Goal: Check status: Check status

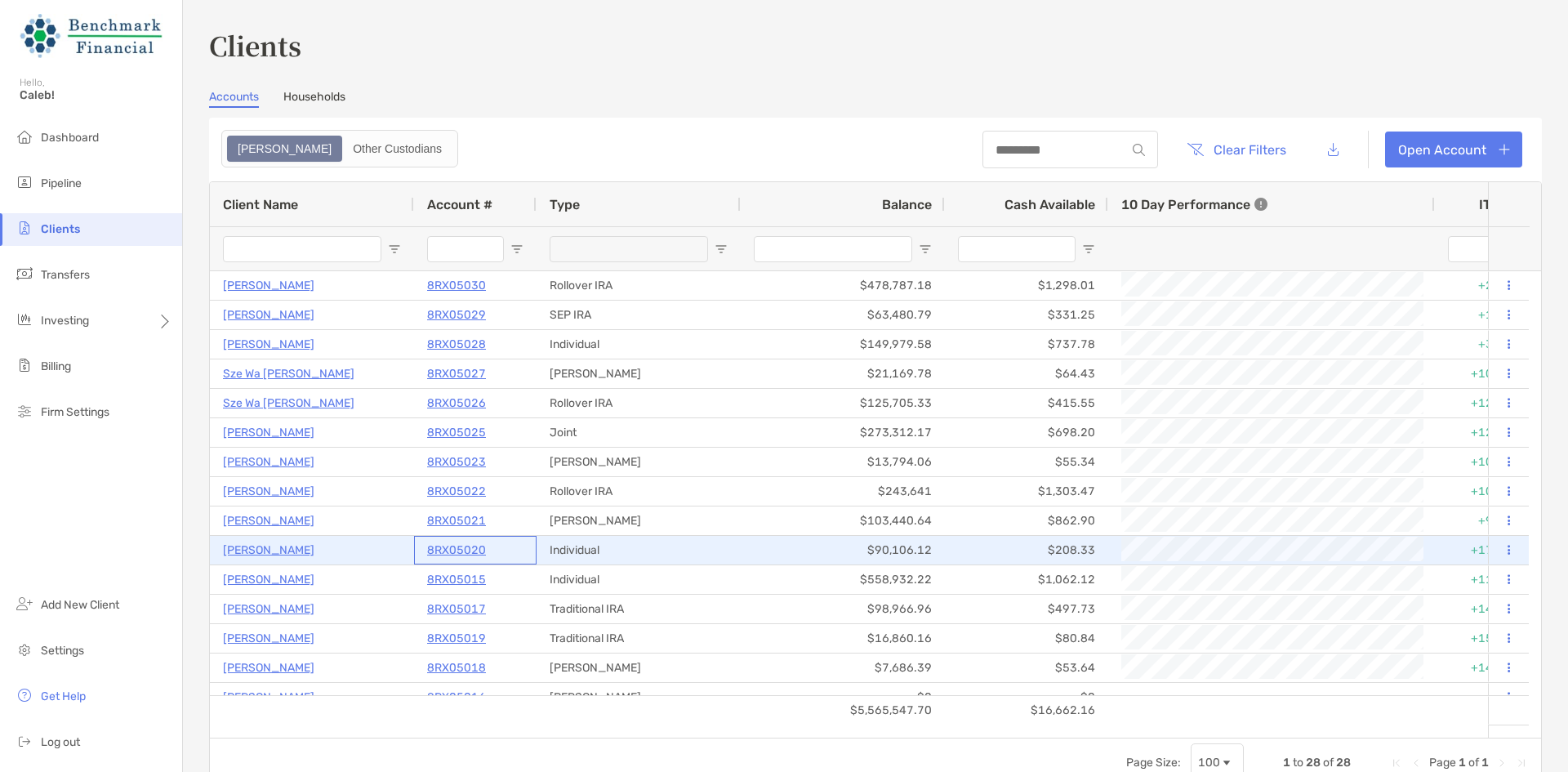
click at [456, 550] on p "8RX05020" at bounding box center [456, 550] width 58 height 21
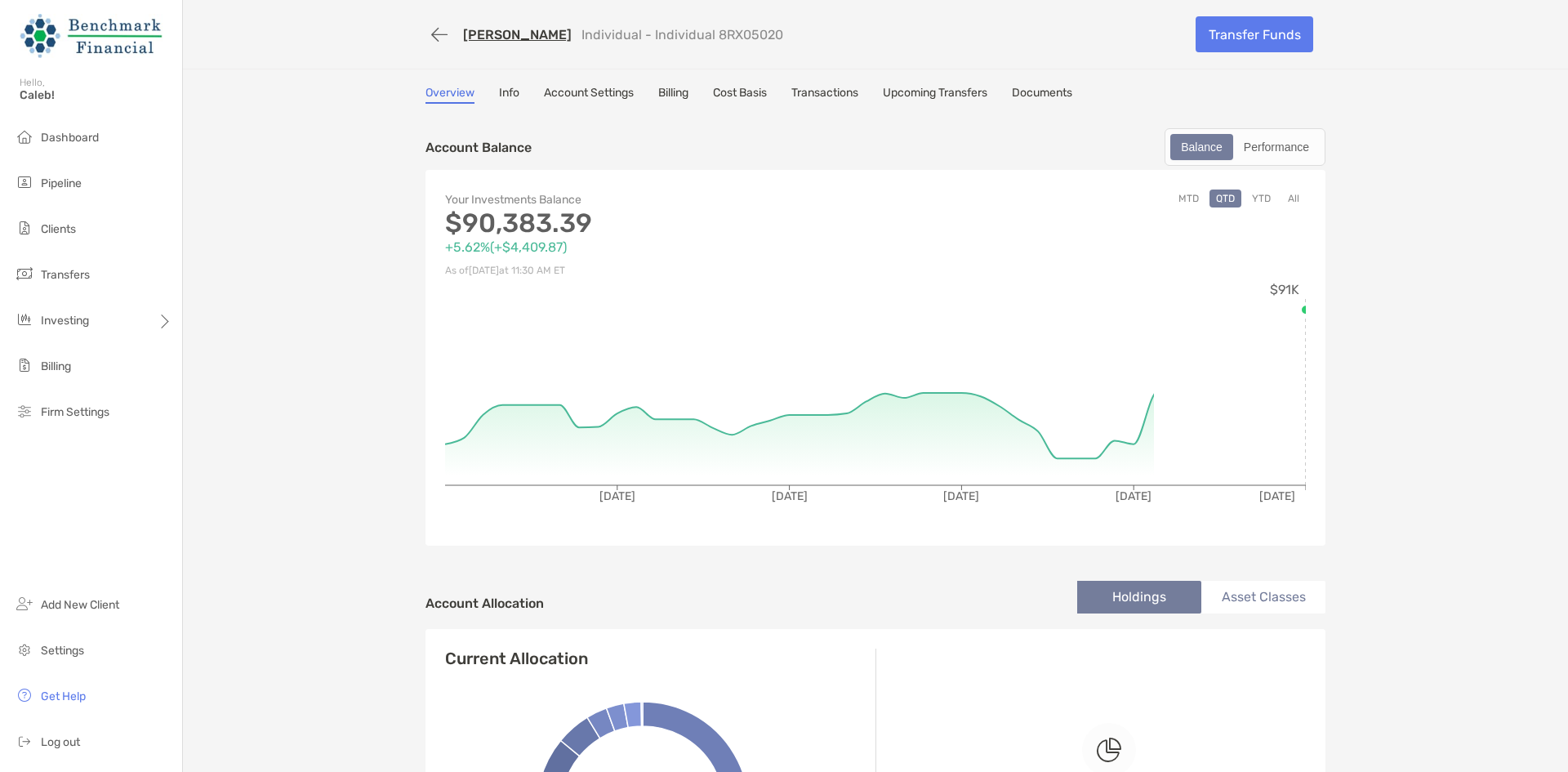
click at [718, 93] on link "Cost Basis" at bounding box center [739, 95] width 54 height 18
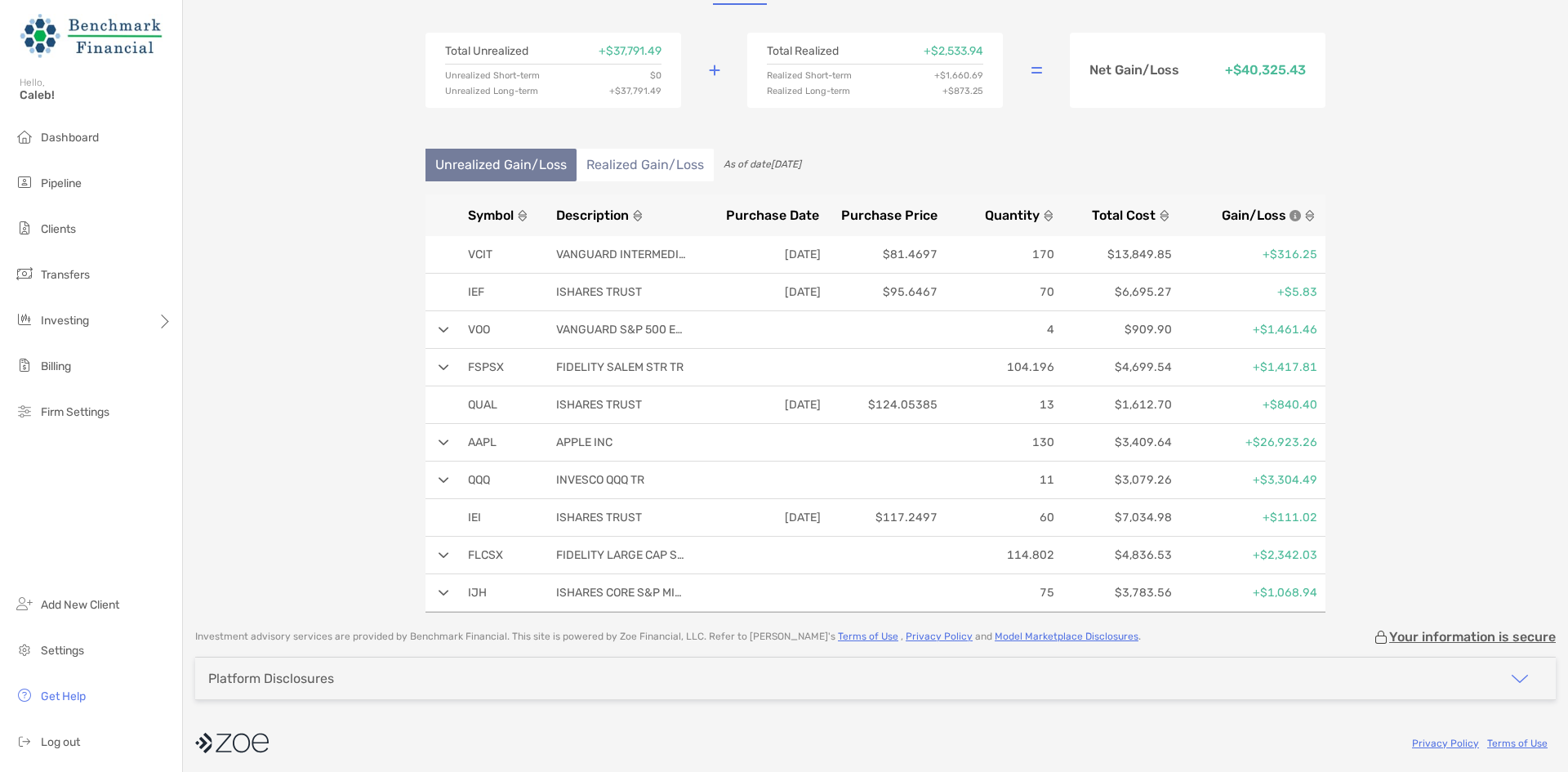
scroll to position [105, 0]
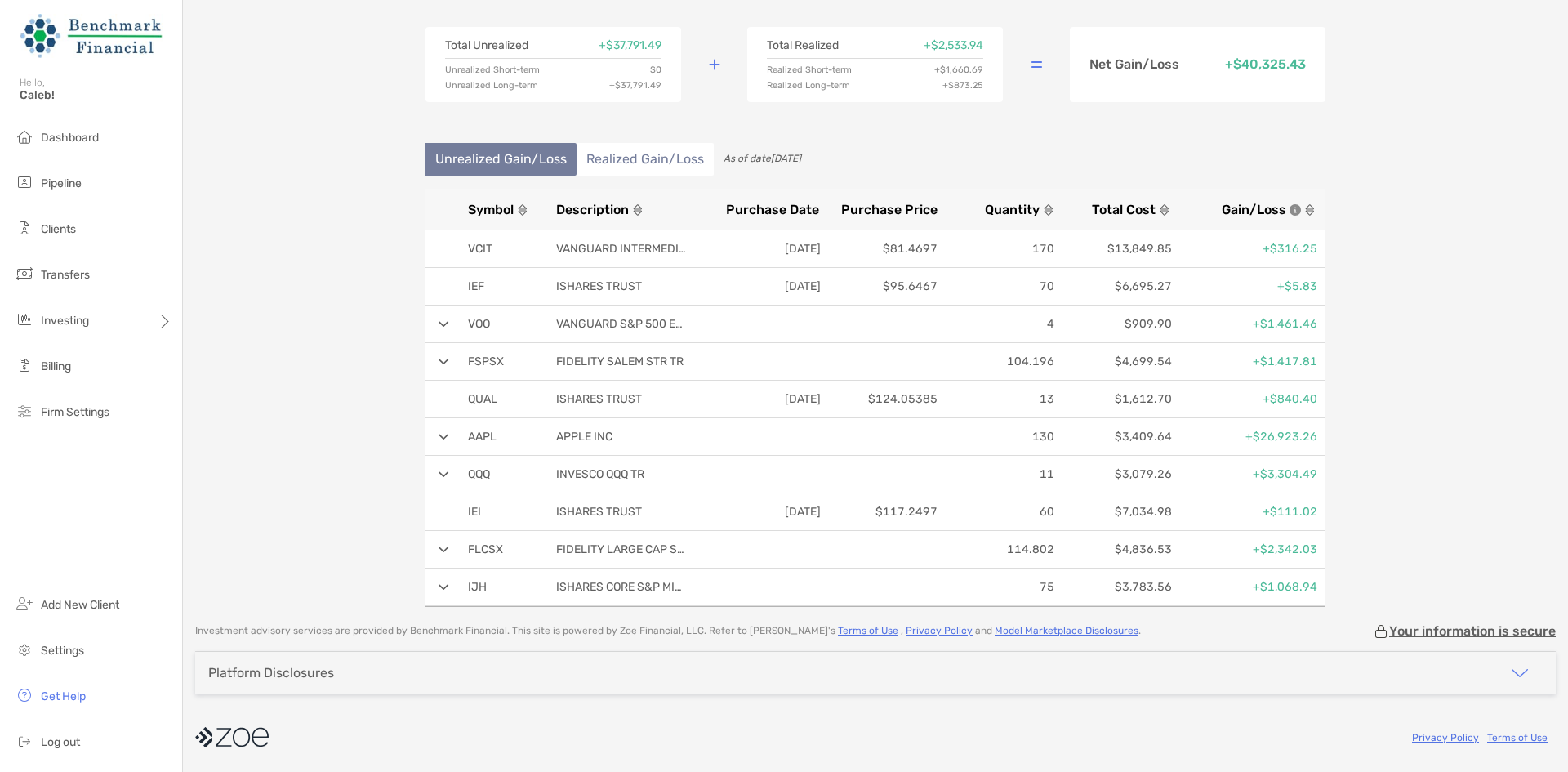
click at [440, 435] on img at bounding box center [444, 438] width 10 height 7
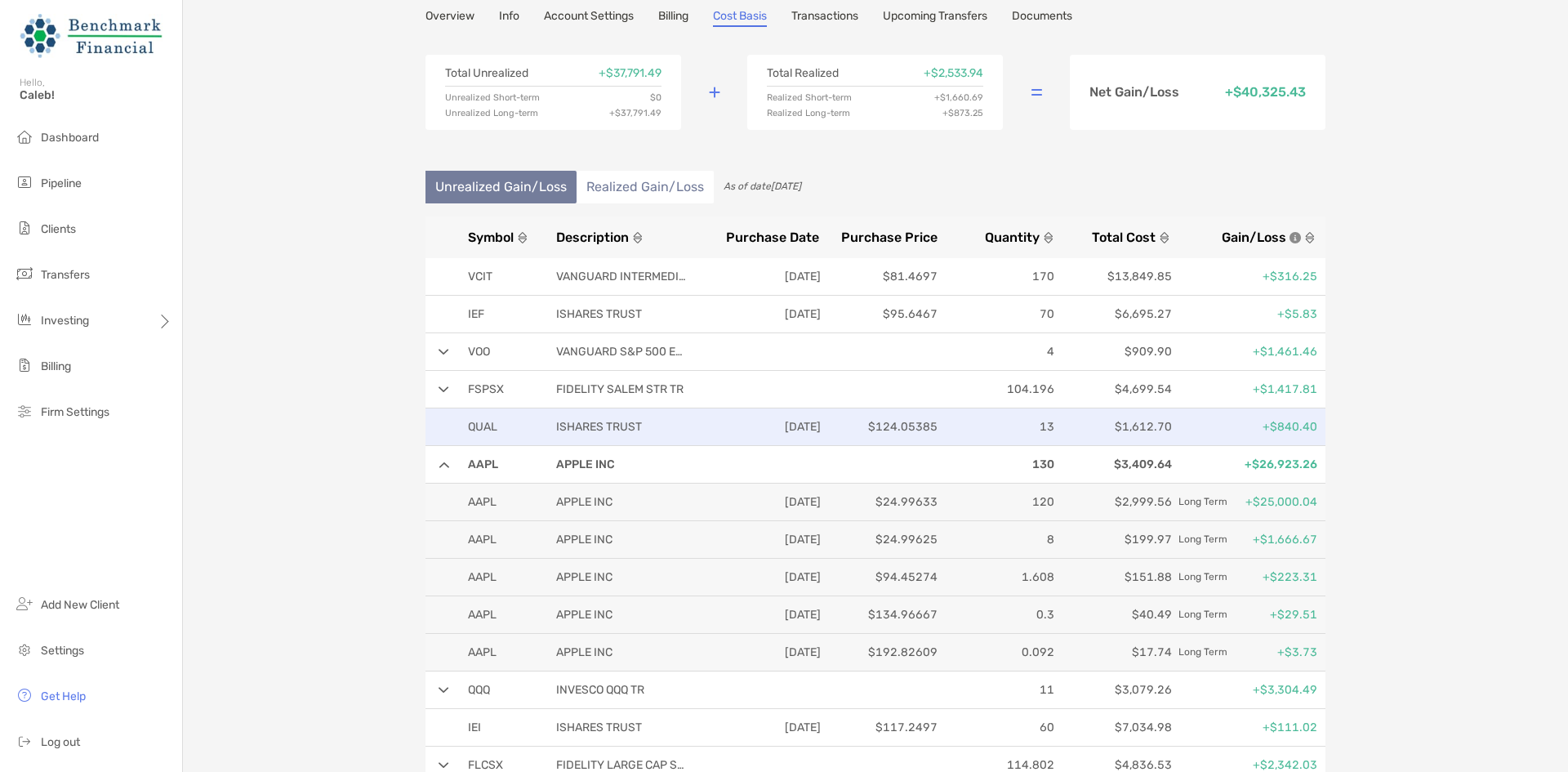
scroll to position [23, 0]
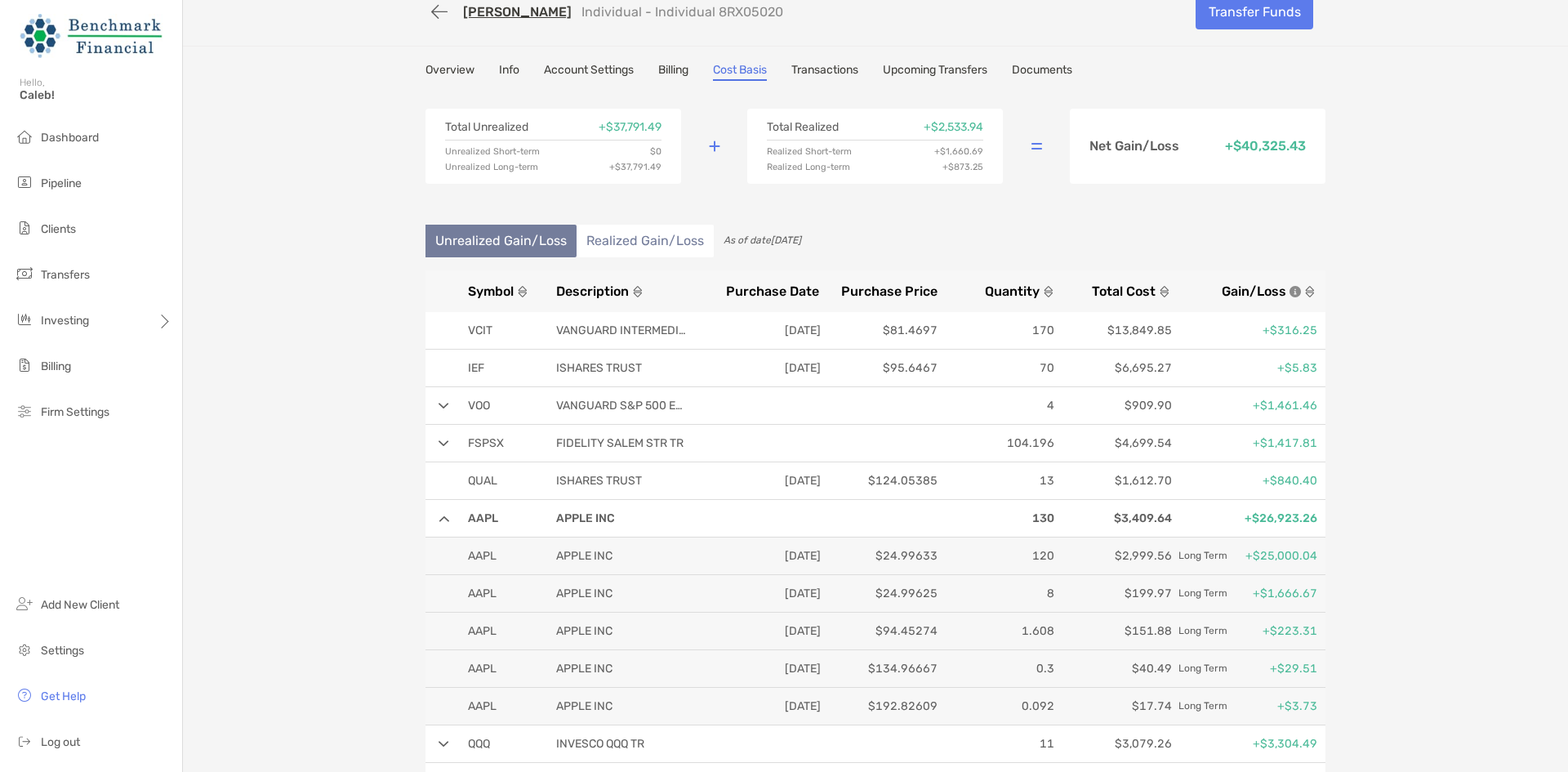
click at [625, 244] on li "Realized Gain/Loss" at bounding box center [646, 241] width 138 height 33
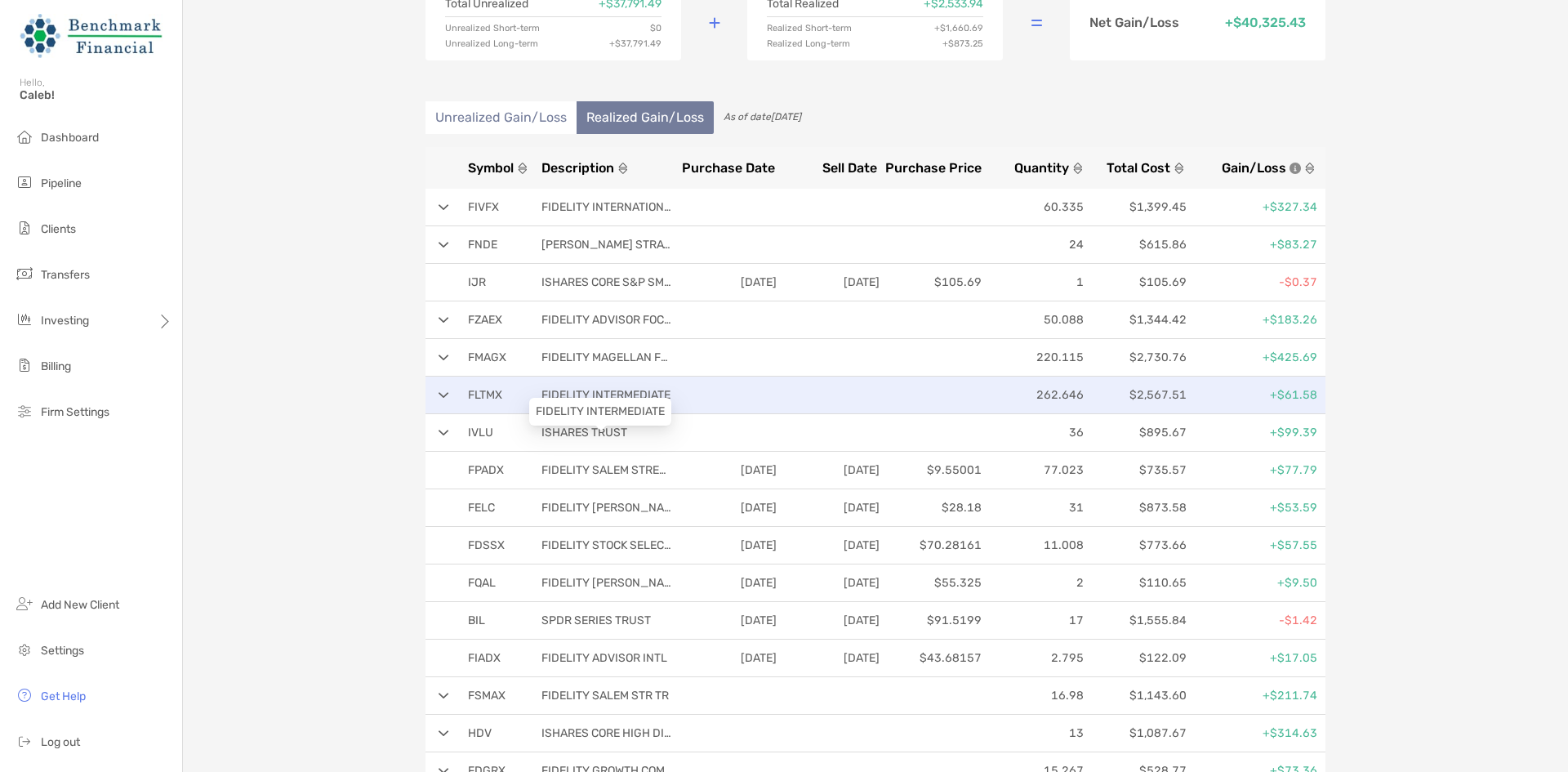
scroll to position [0, 0]
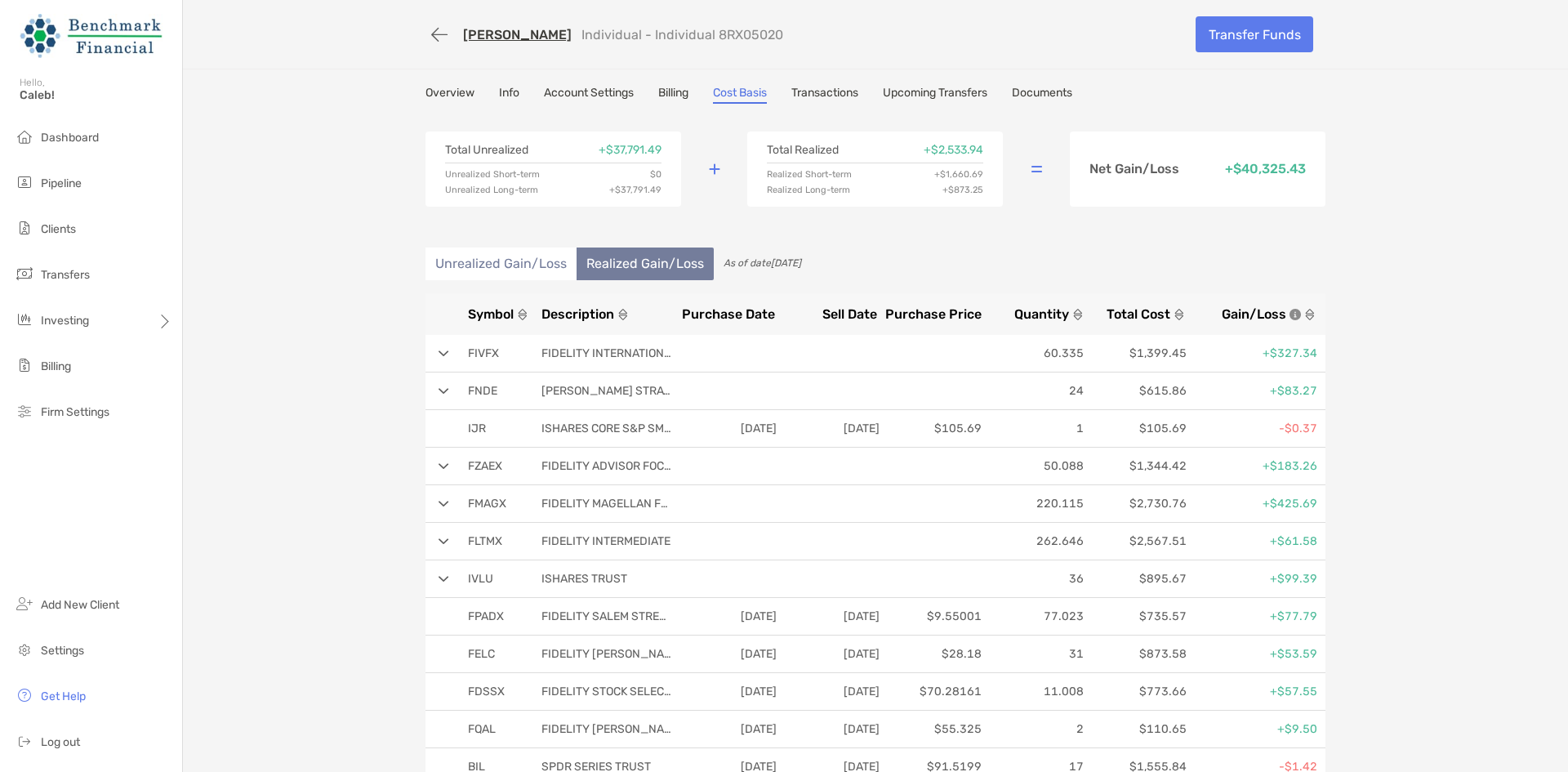
click at [536, 255] on li "Unrealized Gain/Loss" at bounding box center [501, 264] width 151 height 33
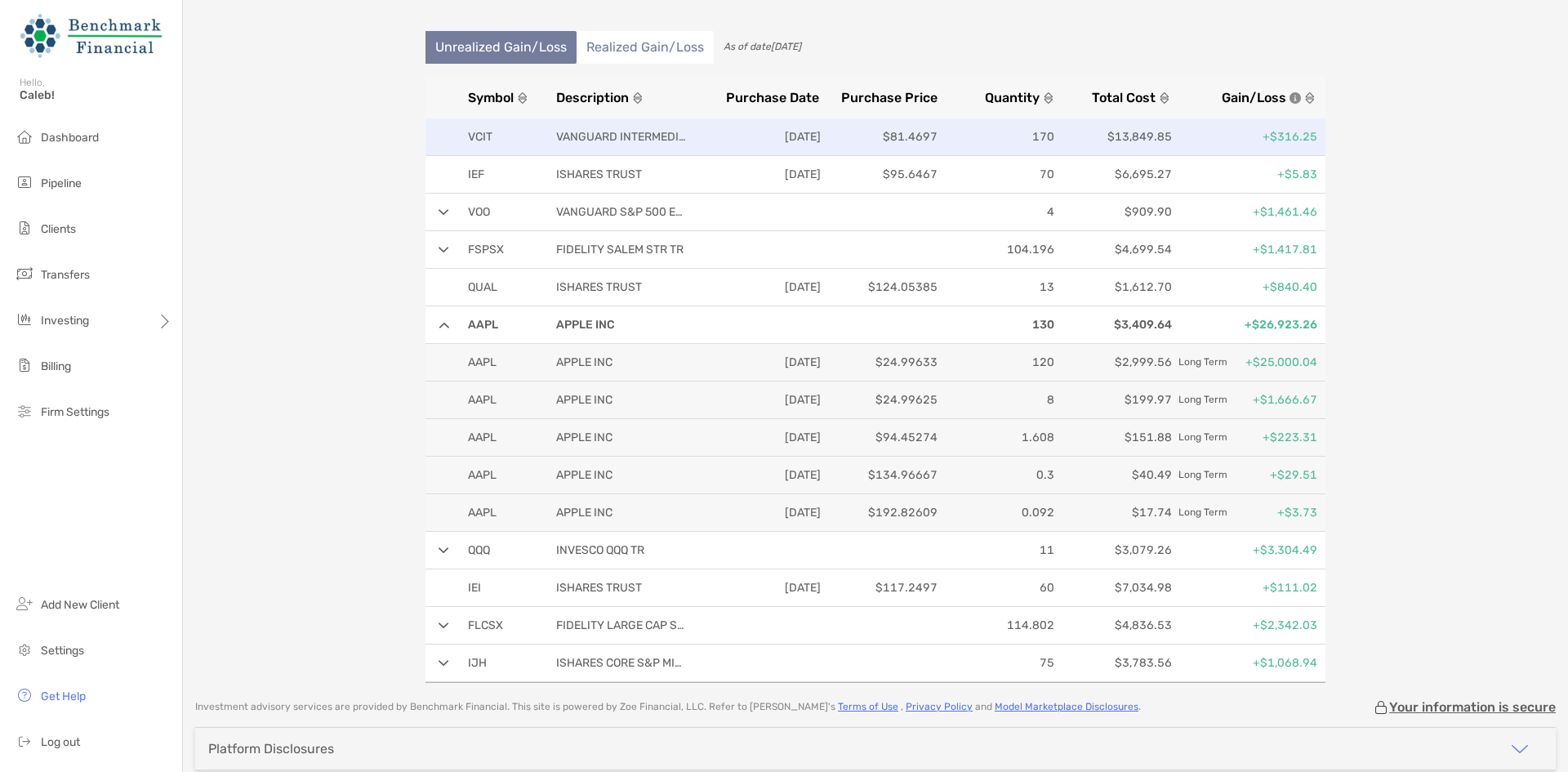
scroll to position [245, 0]
